Goal: Information Seeking & Learning: Compare options

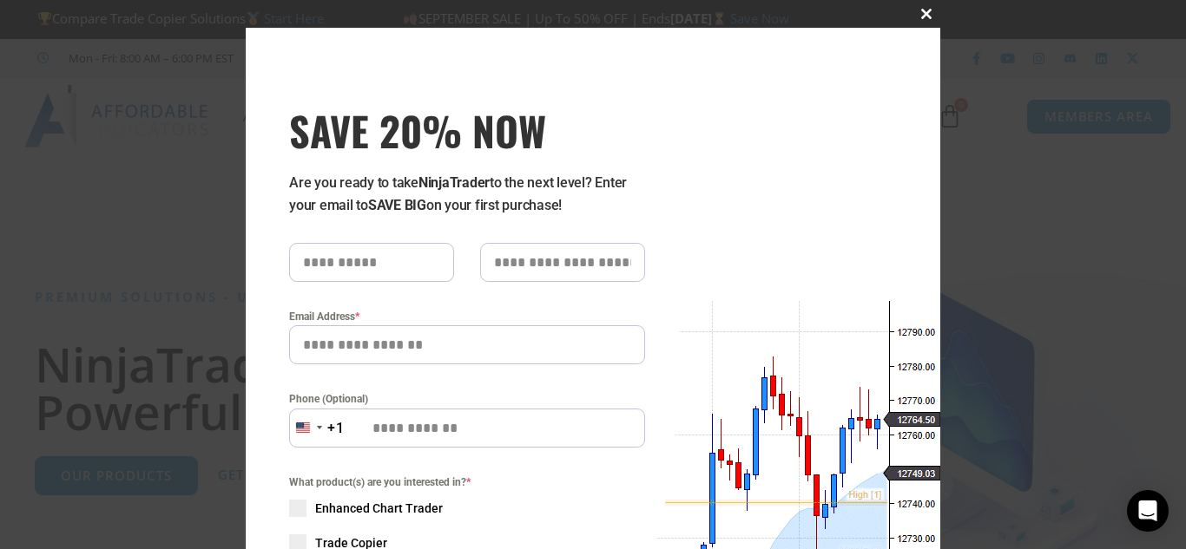
click at [917, 14] on span "SAVE 20% NOW popup" at bounding box center [926, 14] width 28 height 10
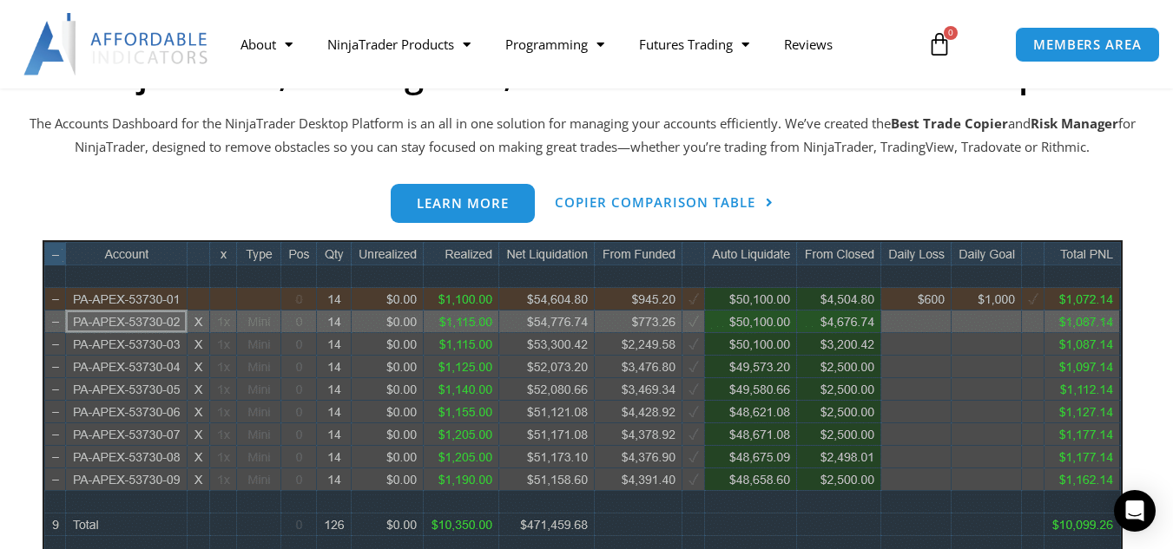
scroll to position [781, 0]
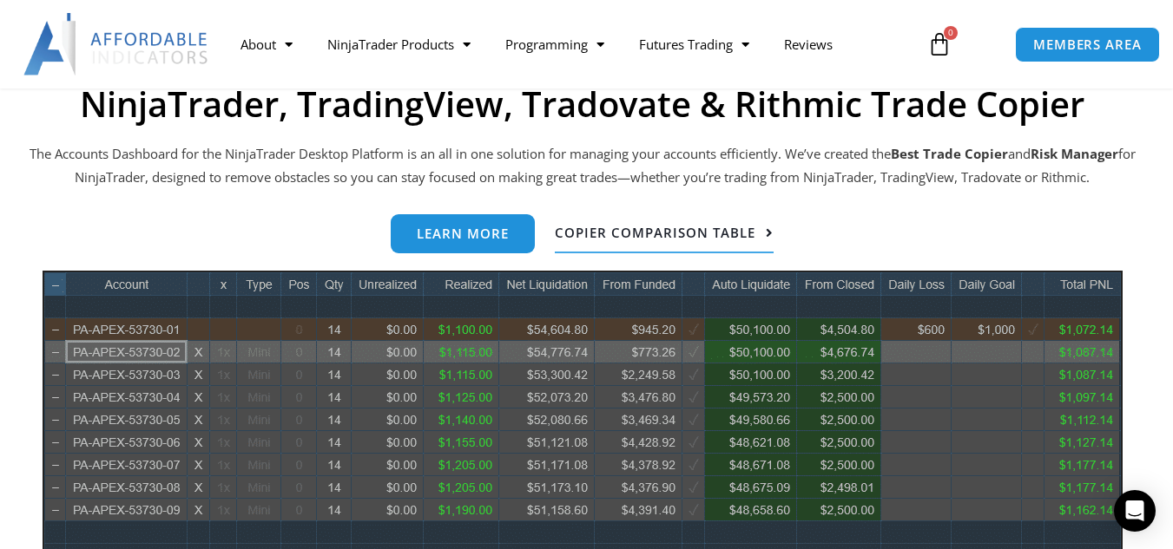
click at [647, 234] on span "Copier Comparison Table" at bounding box center [655, 233] width 201 height 13
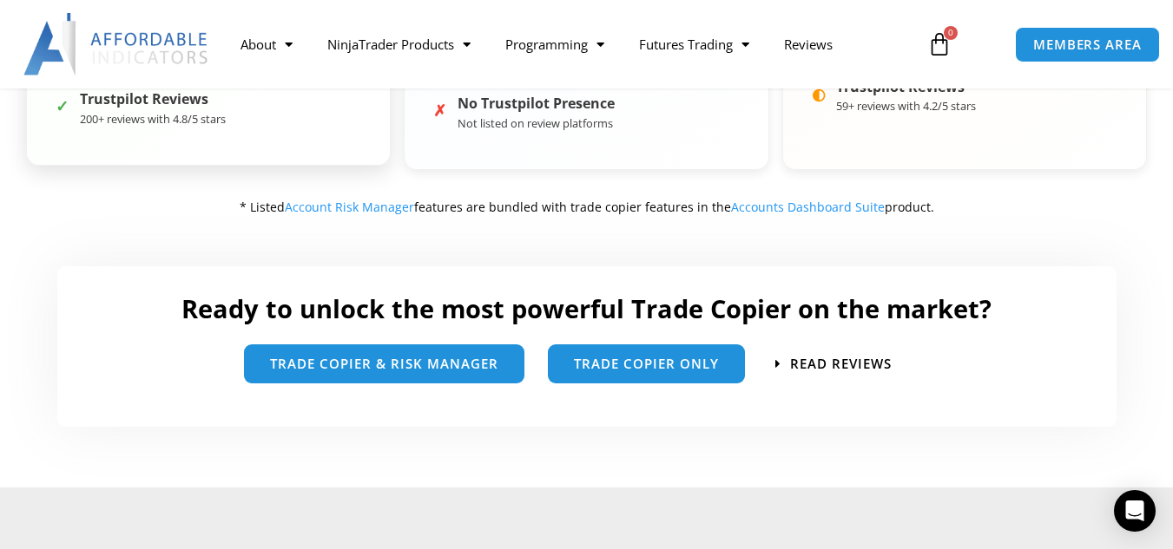
scroll to position [955, 0]
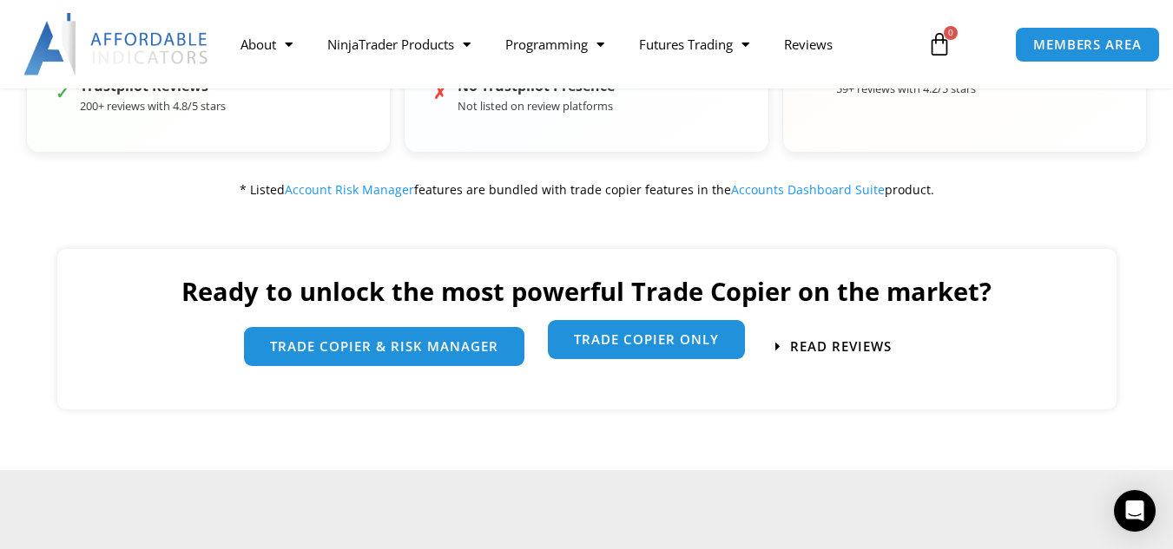
click at [657, 344] on span "Trade Copier Only" at bounding box center [646, 339] width 145 height 13
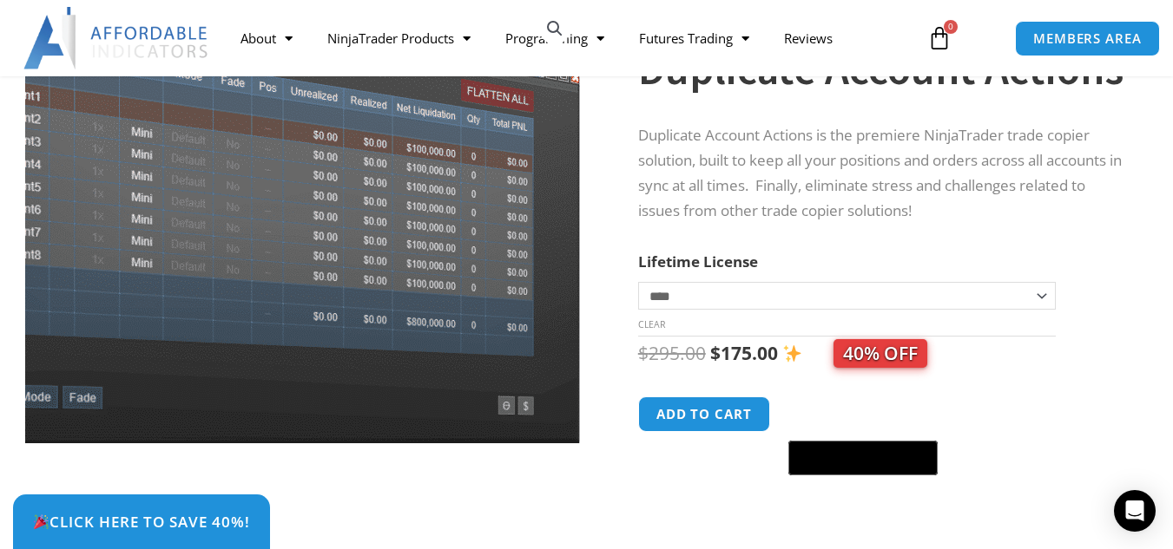
scroll to position [174, 0]
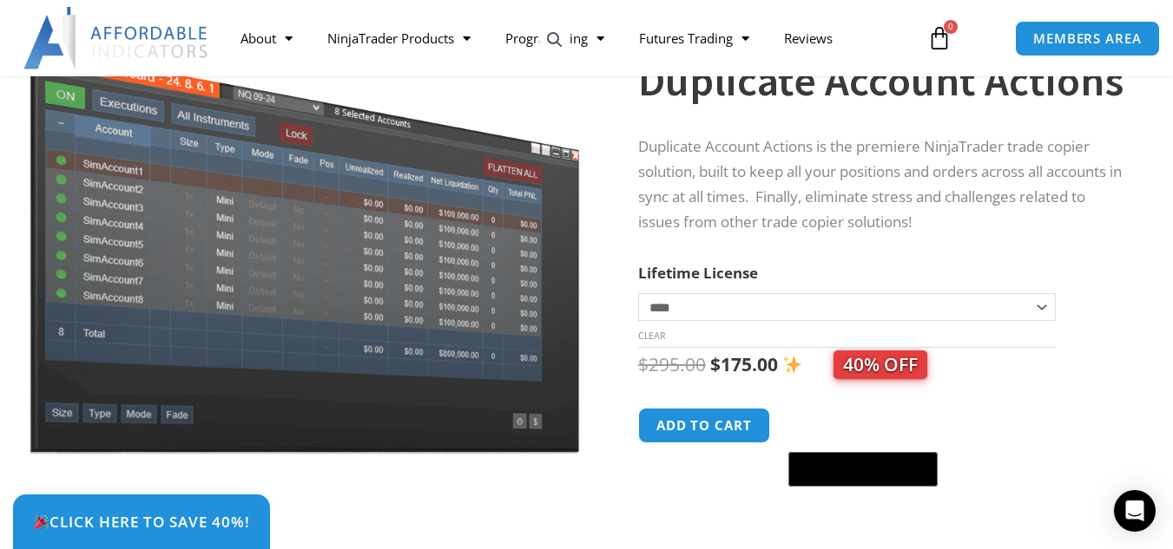
click at [1047, 310] on select "**********" at bounding box center [847, 307] width 418 height 28
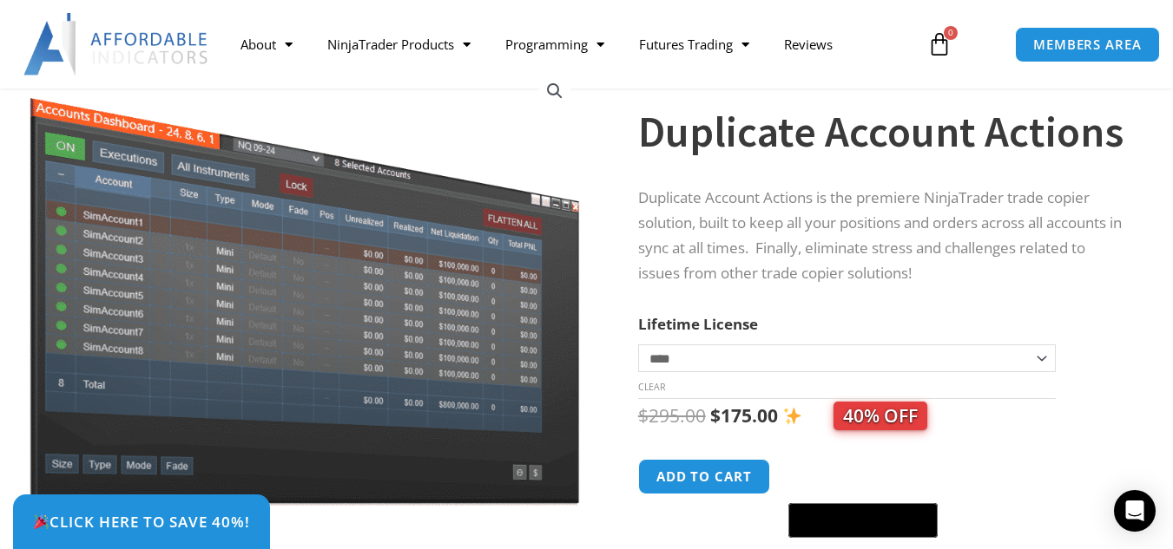
scroll to position [87, 0]
